Goal: Information Seeking & Learning: Learn about a topic

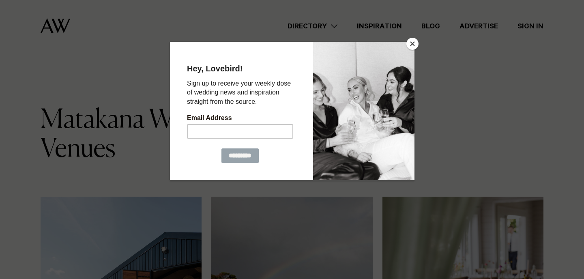
click at [411, 40] on button "Close" at bounding box center [412, 44] width 12 height 12
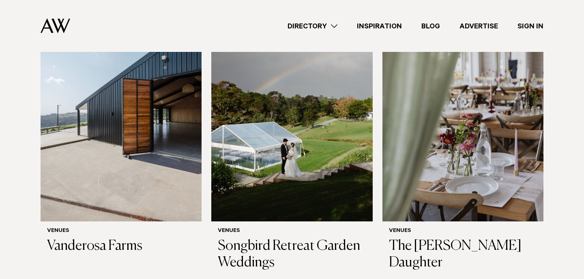
scroll to position [191, 0]
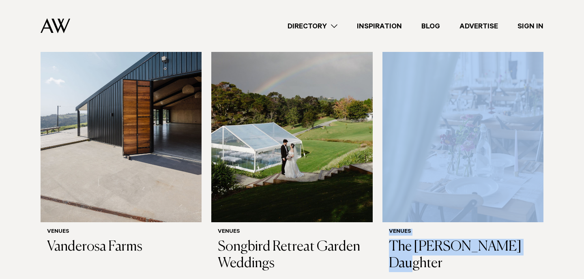
click at [568, 109] on div "Matakana Wedding Venues Venues Vanderosa Farms Venues Songbird Retreat Garden W…" at bounding box center [291, 244] width 571 height 658
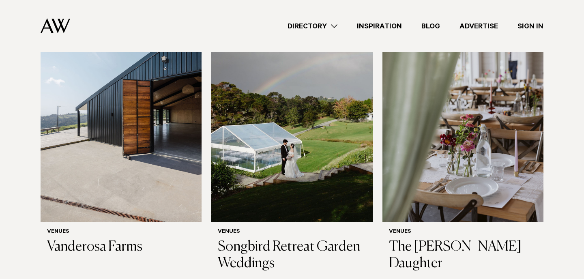
click at [565, 178] on div "Matakana Wedding Venues Venues Vanderosa Farms Venues Songbird Retreat Garden W…" at bounding box center [291, 244] width 571 height 658
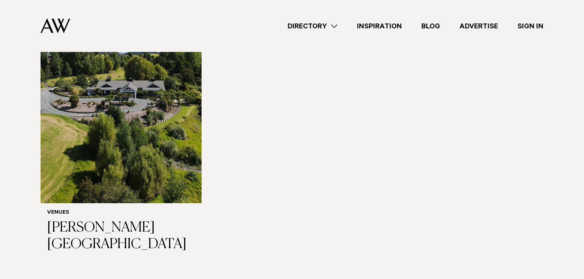
scroll to position [503, 0]
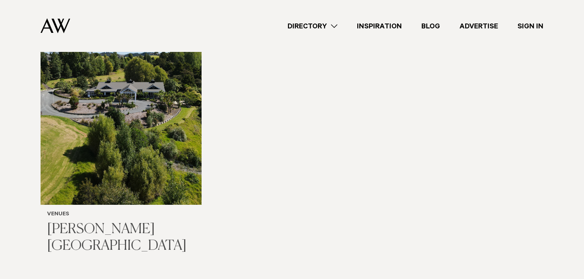
click at [123, 225] on h3 "[PERSON_NAME][GEOGRAPHIC_DATA]" at bounding box center [121, 237] width 148 height 33
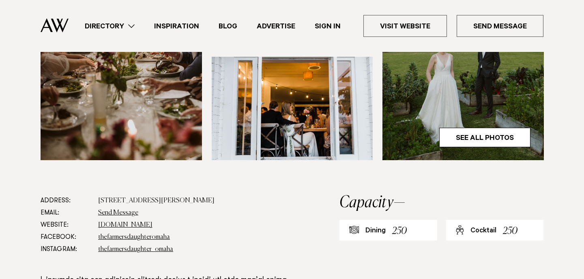
scroll to position [343, 0]
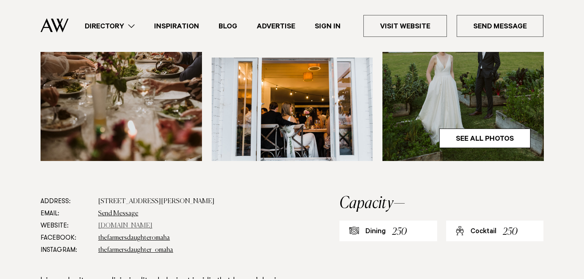
click at [133, 223] on link "thefarmersdaughteromaha.co.nz" at bounding box center [125, 226] width 54 height 6
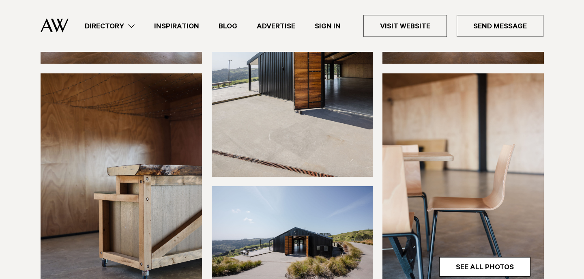
scroll to position [141, 0]
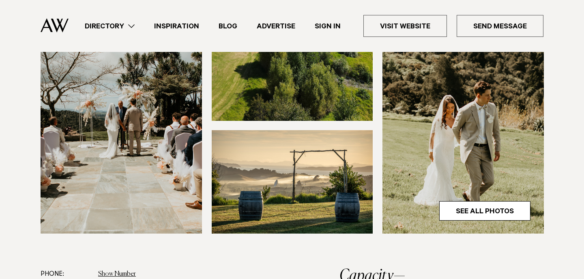
scroll to position [269, 0]
